Goal: Unclear

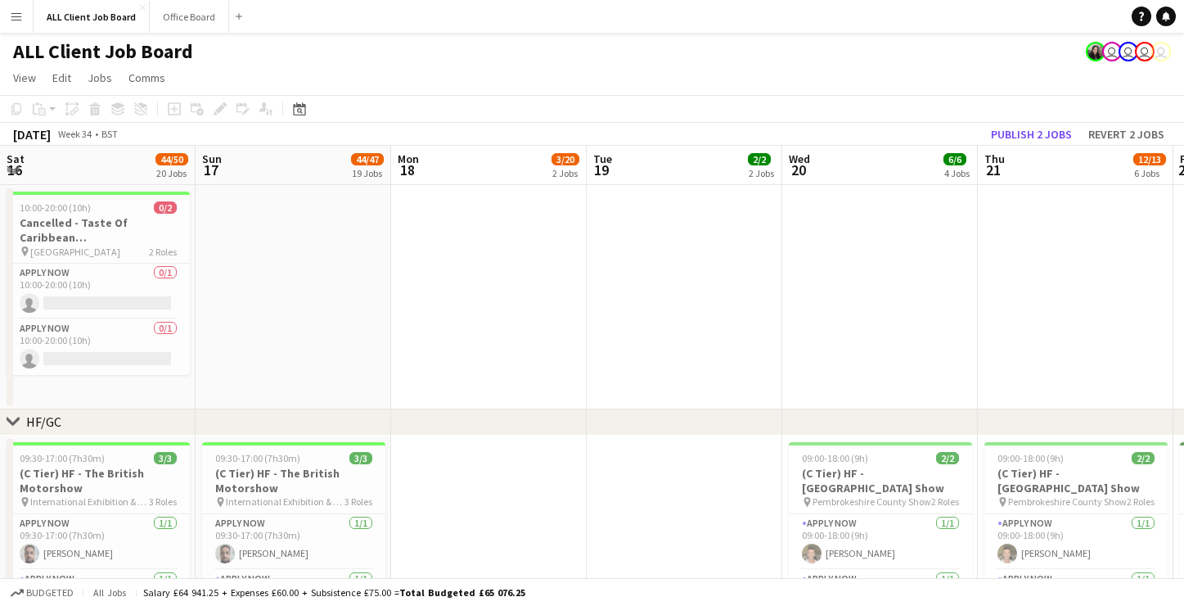
scroll to position [0, 391]
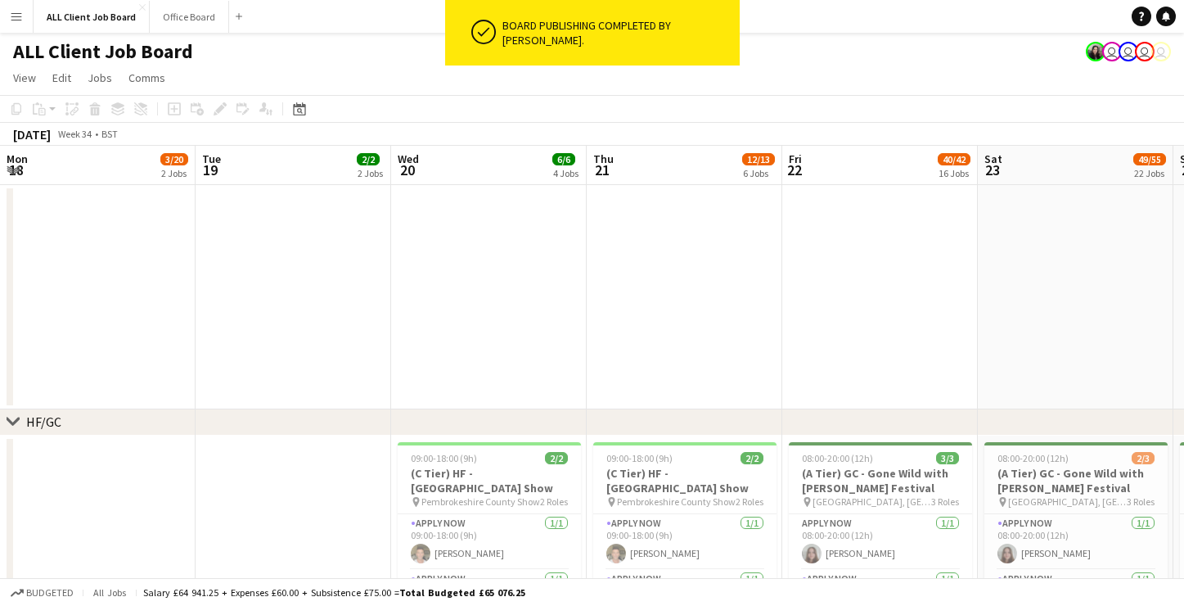
click at [1097, 55] on app-user-avatar at bounding box center [1096, 52] width 20 height 20
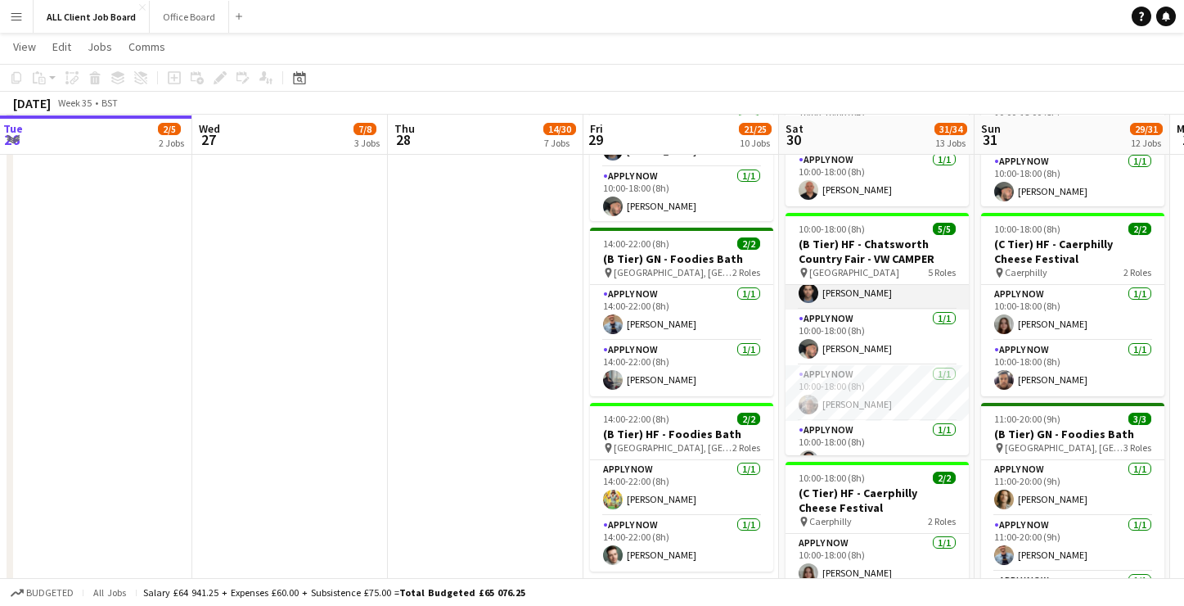
scroll to position [108, 0]
